Goal: Find specific page/section: Find specific page/section

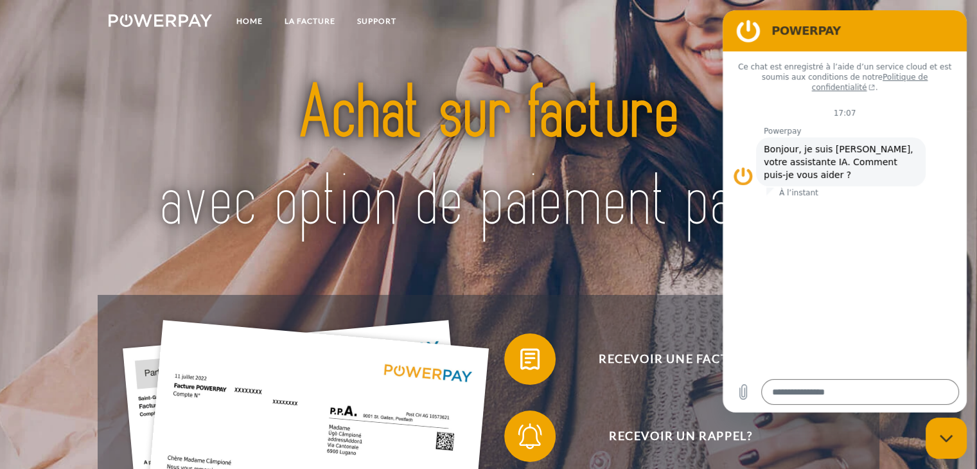
click at [747, 28] on figure at bounding box center [749, 31] width 26 height 26
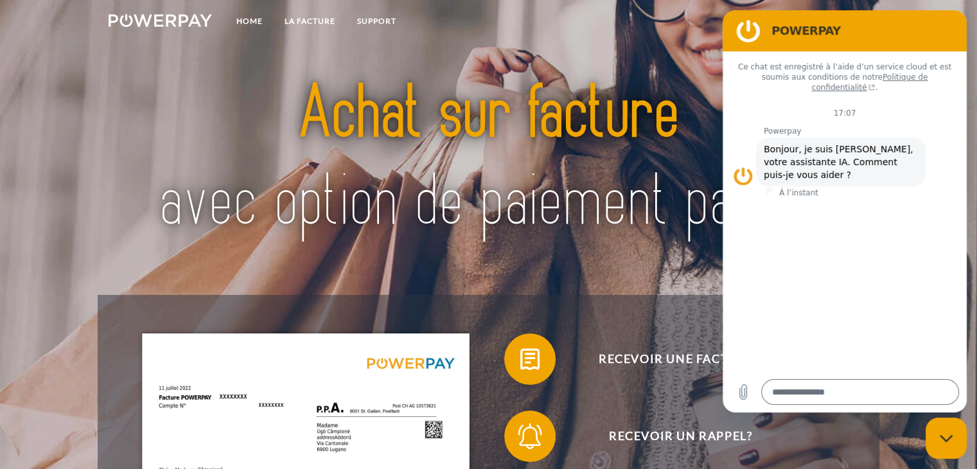
click at [753, 31] on figure at bounding box center [749, 31] width 26 height 26
click at [930, 437] on div "Fermer la fenêtre de messagerie" at bounding box center [946, 438] width 39 height 39
type textarea "*"
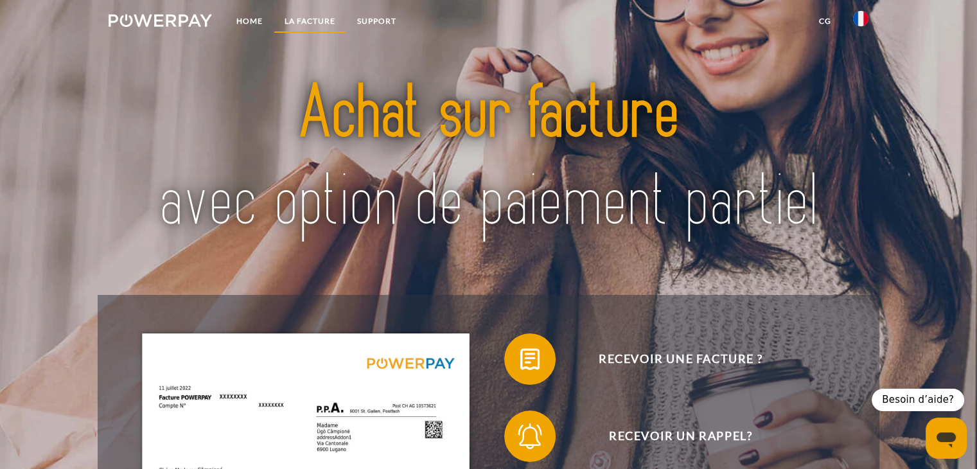
click at [323, 21] on link "LA FACTURE" at bounding box center [310, 21] width 73 height 23
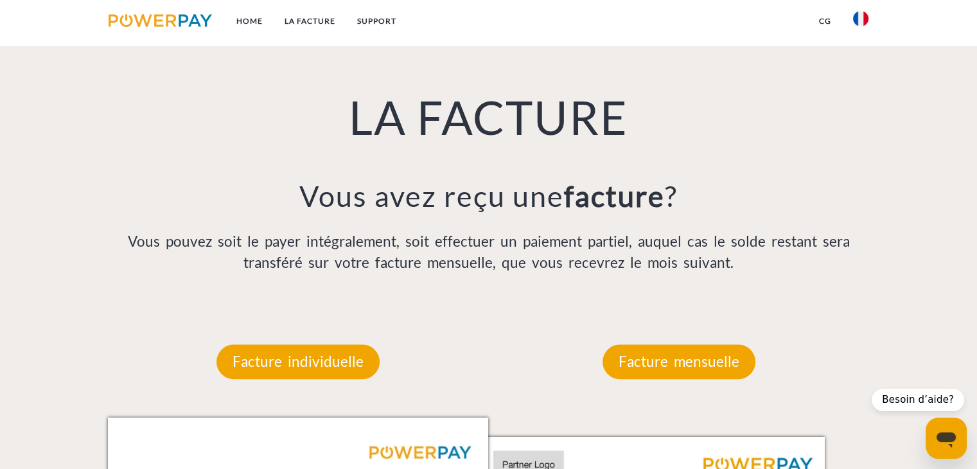
scroll to position [905, 0]
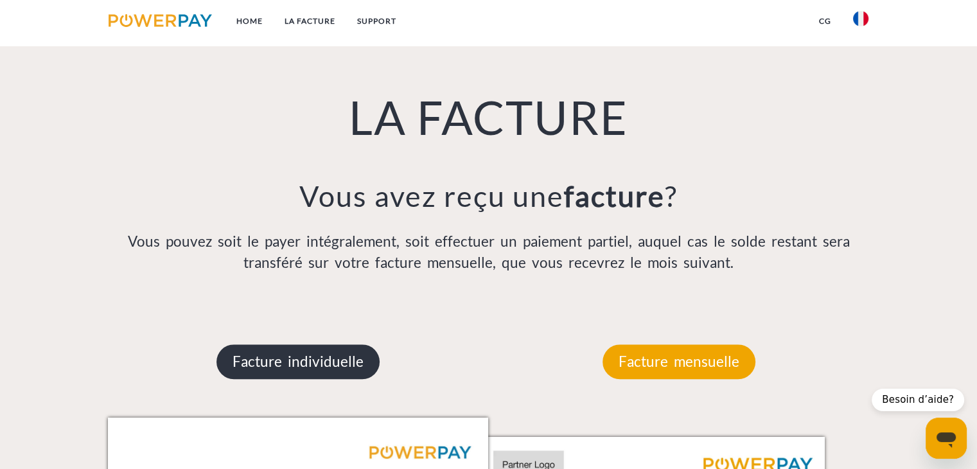
click at [312, 361] on p "Facture individuelle" at bounding box center [298, 361] width 163 height 35
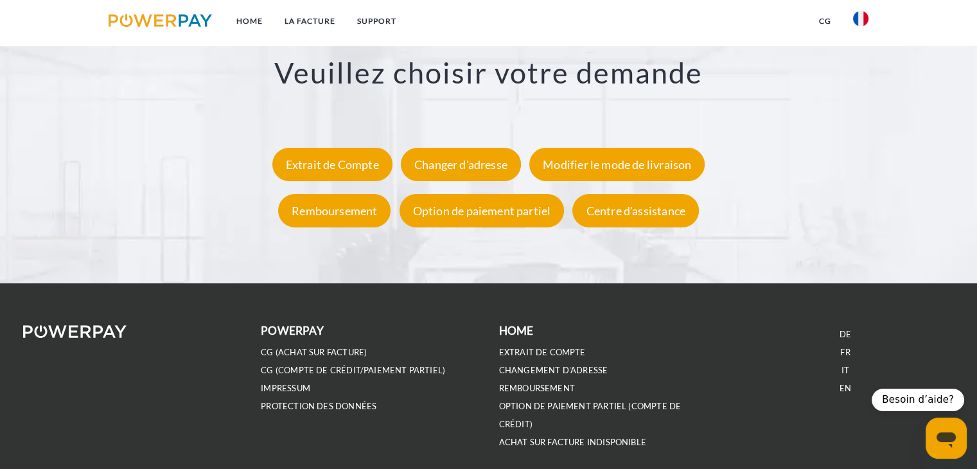
scroll to position [2427, 0]
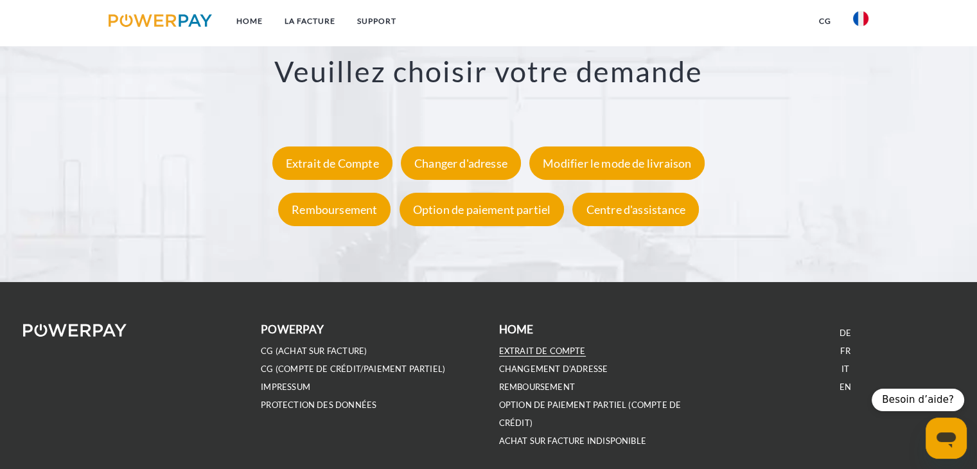
click at [566, 348] on link "EXTRAIT DE COMPTE" at bounding box center [542, 351] width 87 height 11
